Goal: Find specific fact: Find specific fact

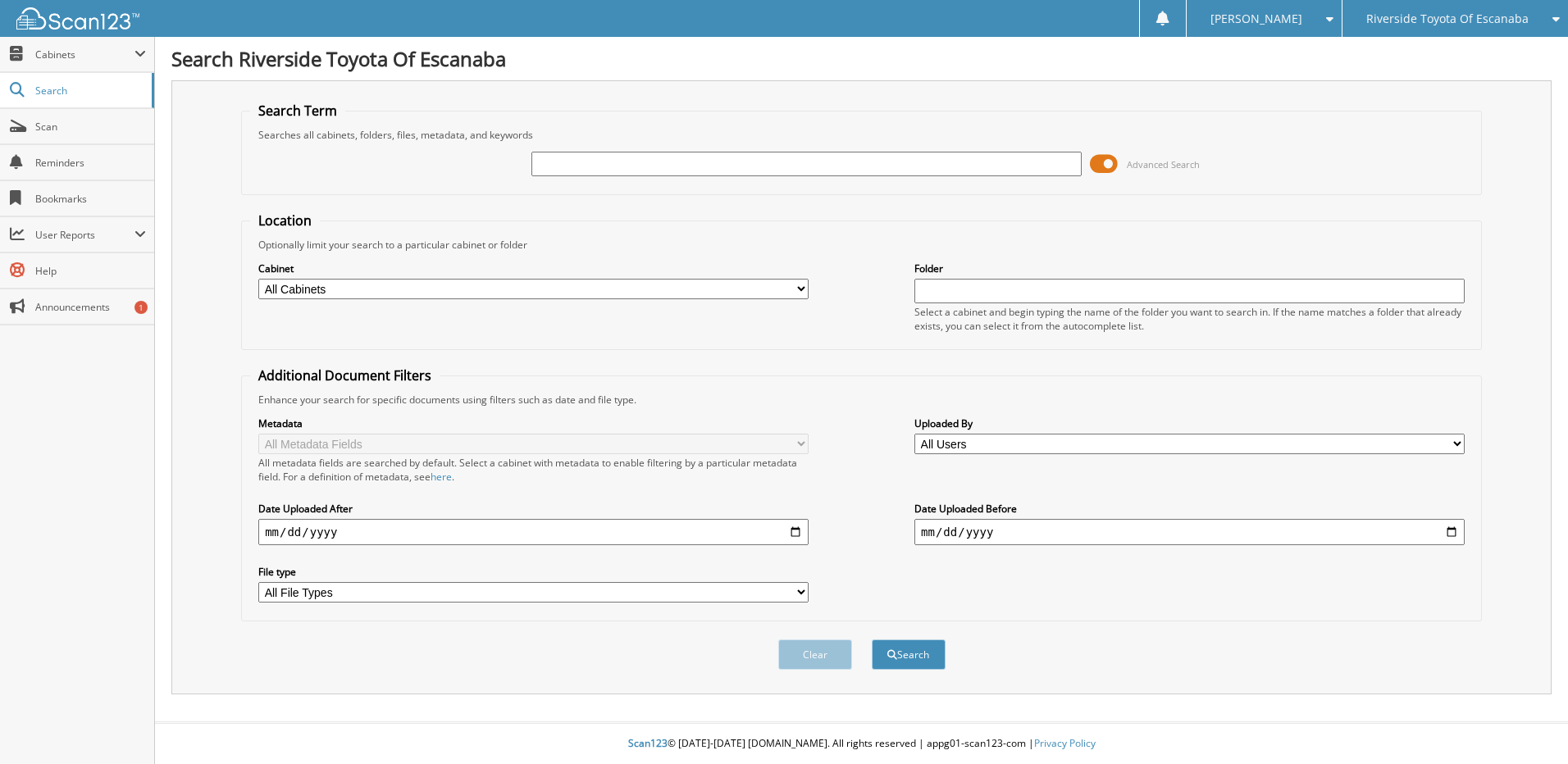
click at [696, 164] on input "text" at bounding box center [806, 164] width 550 height 25
paste input "7063592"
type input "7063592"
click at [872, 640] on button "Search" at bounding box center [908, 655] width 74 height 30
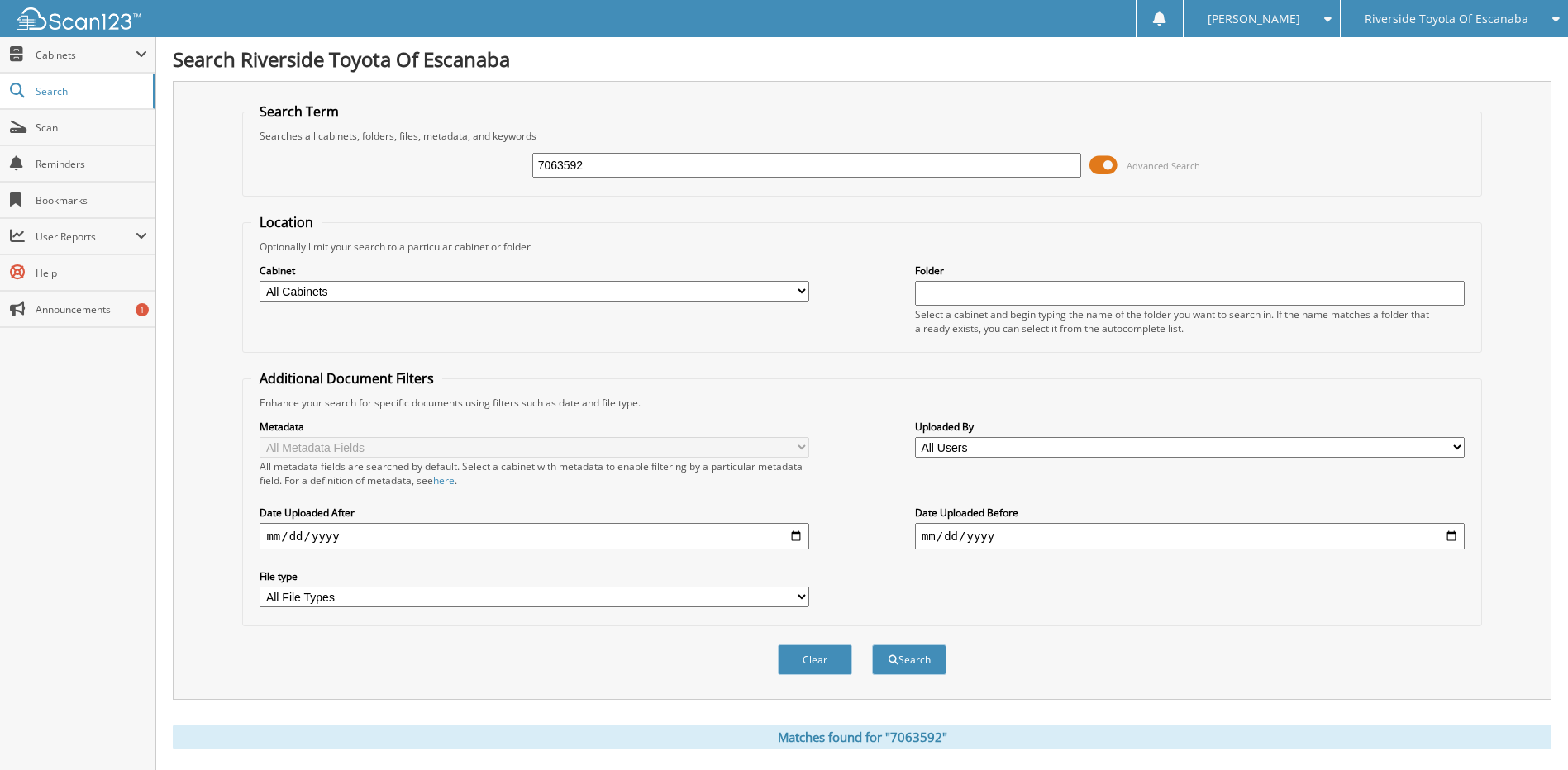
scroll to position [341, 0]
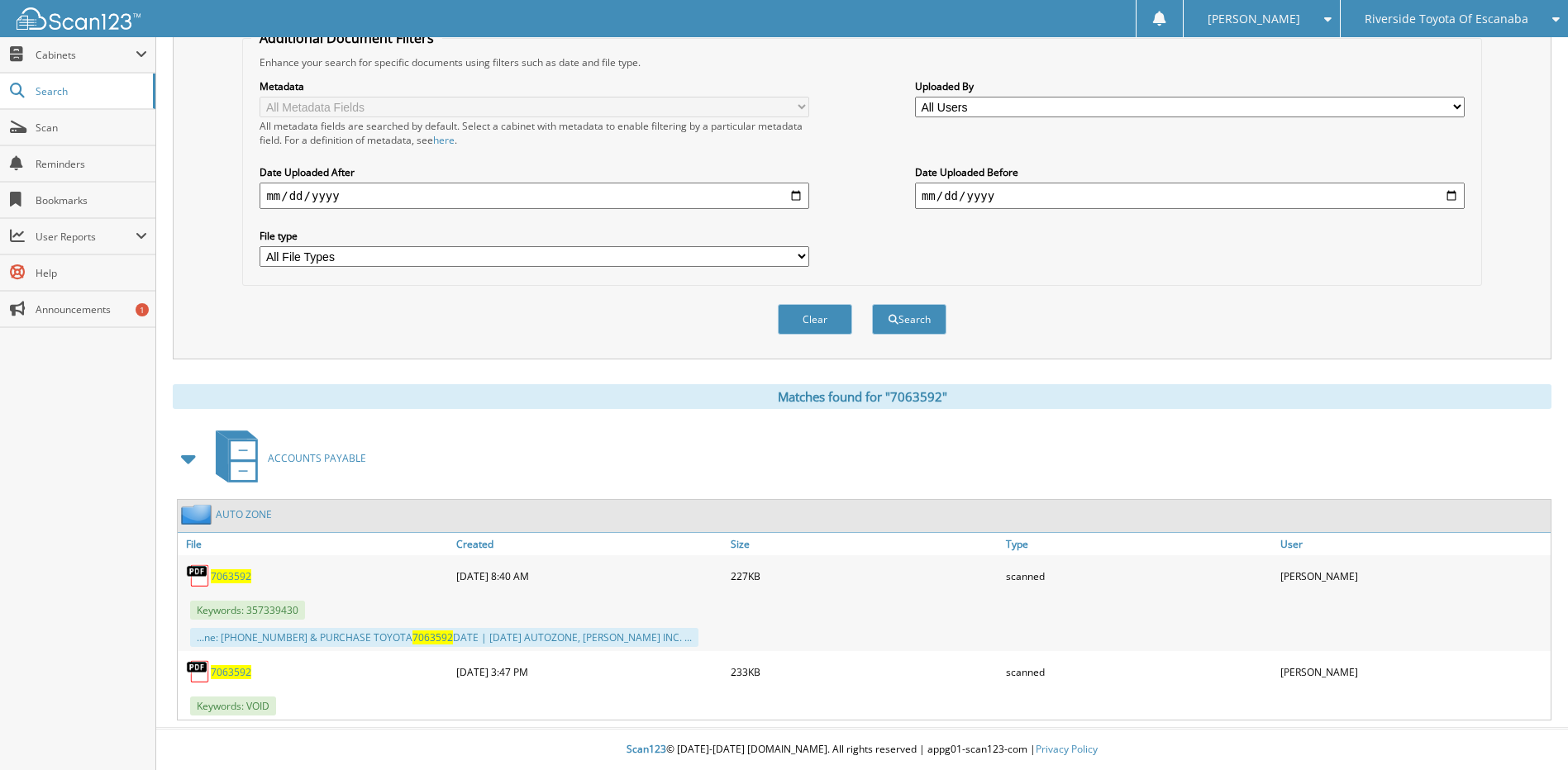
click at [230, 669] on span "7063592" at bounding box center [230, 672] width 40 height 14
